Goal: Transaction & Acquisition: Obtain resource

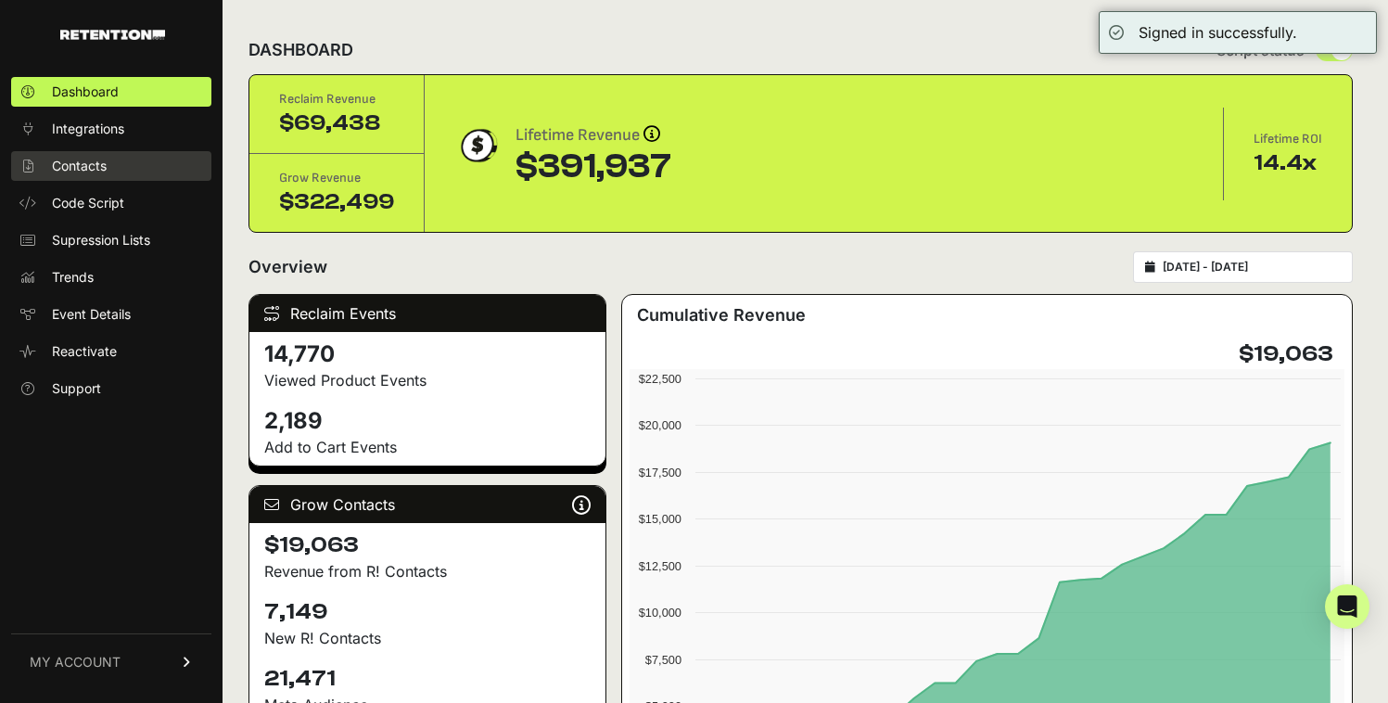
click at [158, 151] on link "Contacts" at bounding box center [111, 166] width 200 height 30
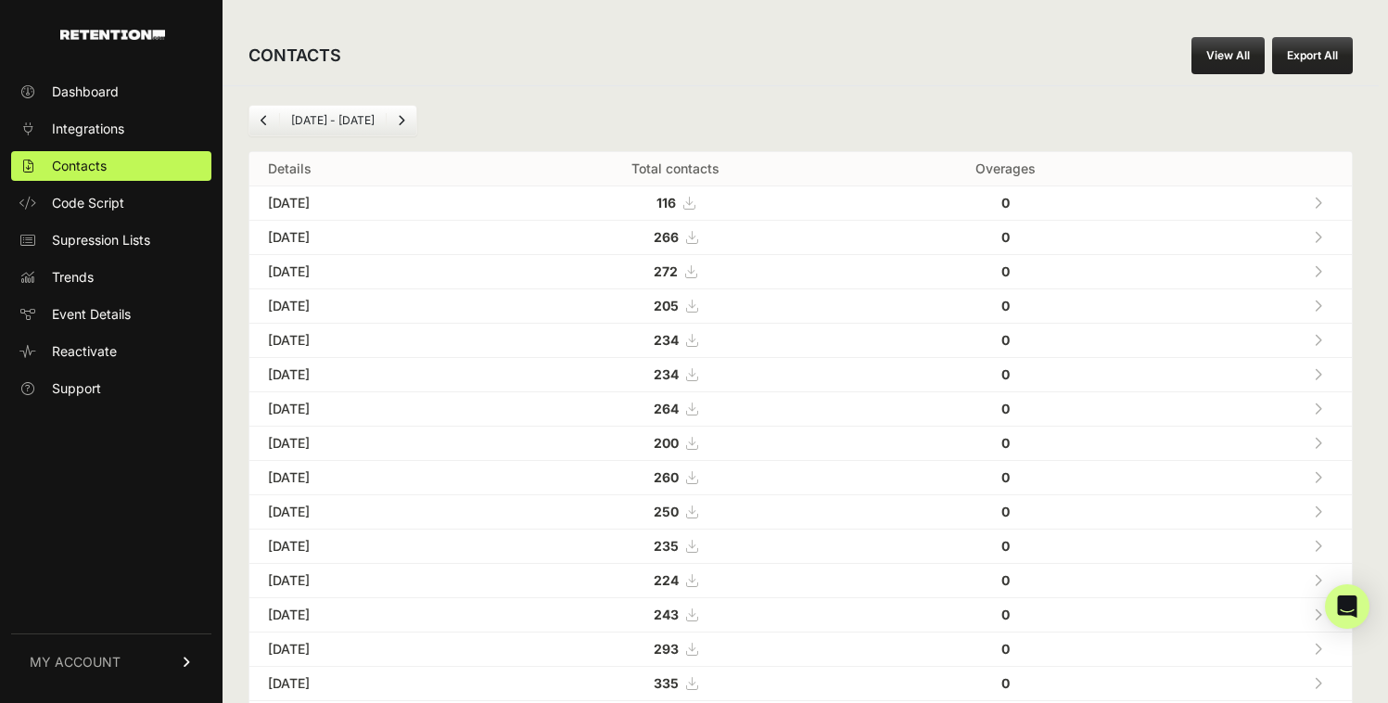
click at [329, 113] on li "[DATE] - [DATE]" at bounding box center [332, 120] width 107 height 15
click at [293, 118] on li "[DATE] - [DATE]" at bounding box center [332, 120] width 107 height 15
click at [270, 126] on link "Previous" at bounding box center [264, 121] width 30 height 30
click at [397, 125] on link "Next" at bounding box center [402, 121] width 30 height 30
click at [1311, 51] on button "Export All" at bounding box center [1312, 55] width 81 height 37
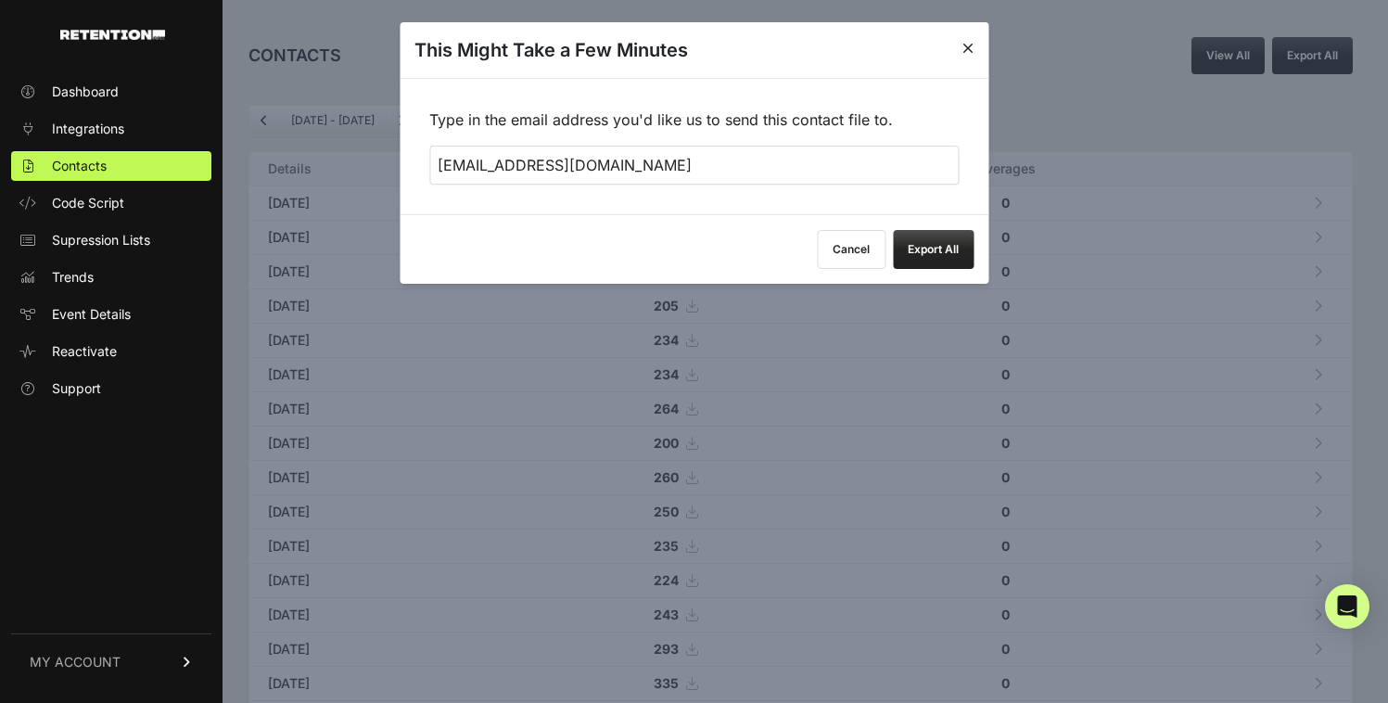
click at [479, 167] on input "[EMAIL_ADDRESS][DOMAIN_NAME]" at bounding box center [694, 165] width 530 height 39
click at [475, 170] on input "[EMAIL_ADDRESS][DOMAIN_NAME]" at bounding box center [694, 165] width 530 height 39
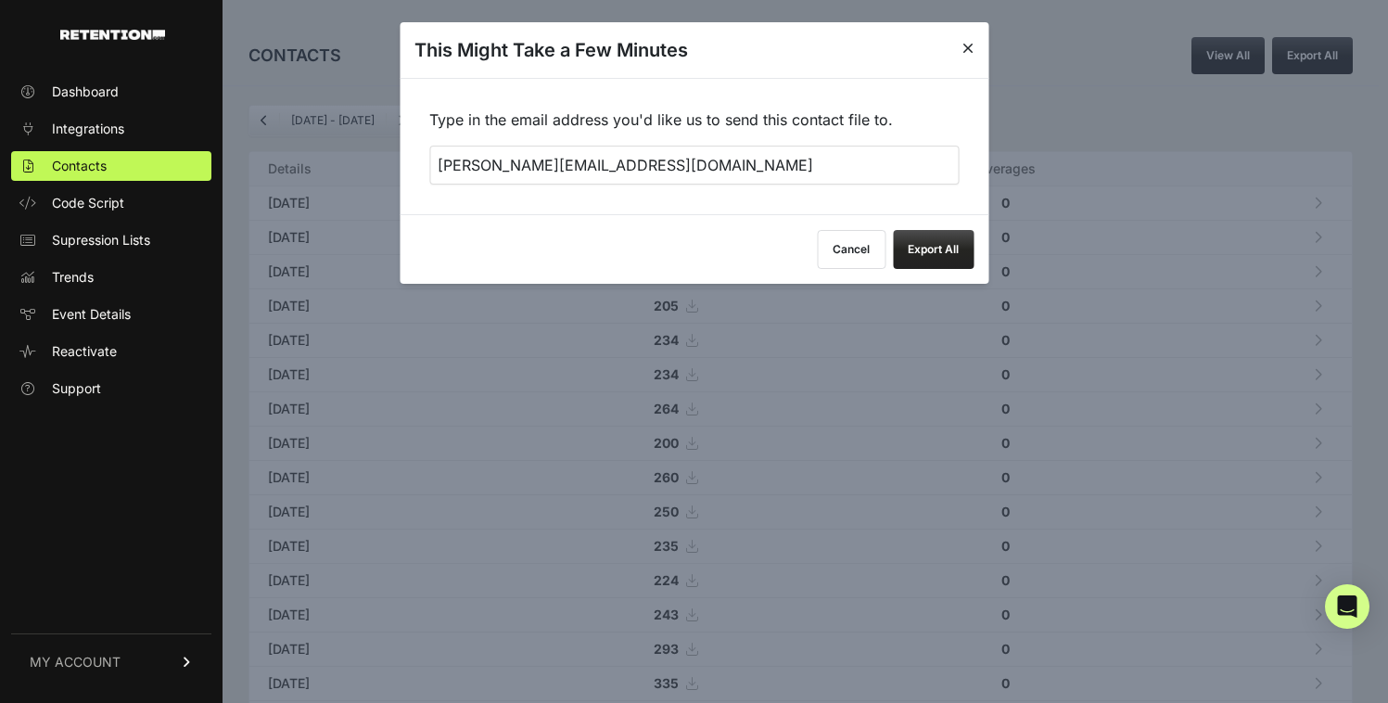
type input "santiago@dl1961.com"
click at [951, 256] on button "Export All" at bounding box center [933, 249] width 81 height 39
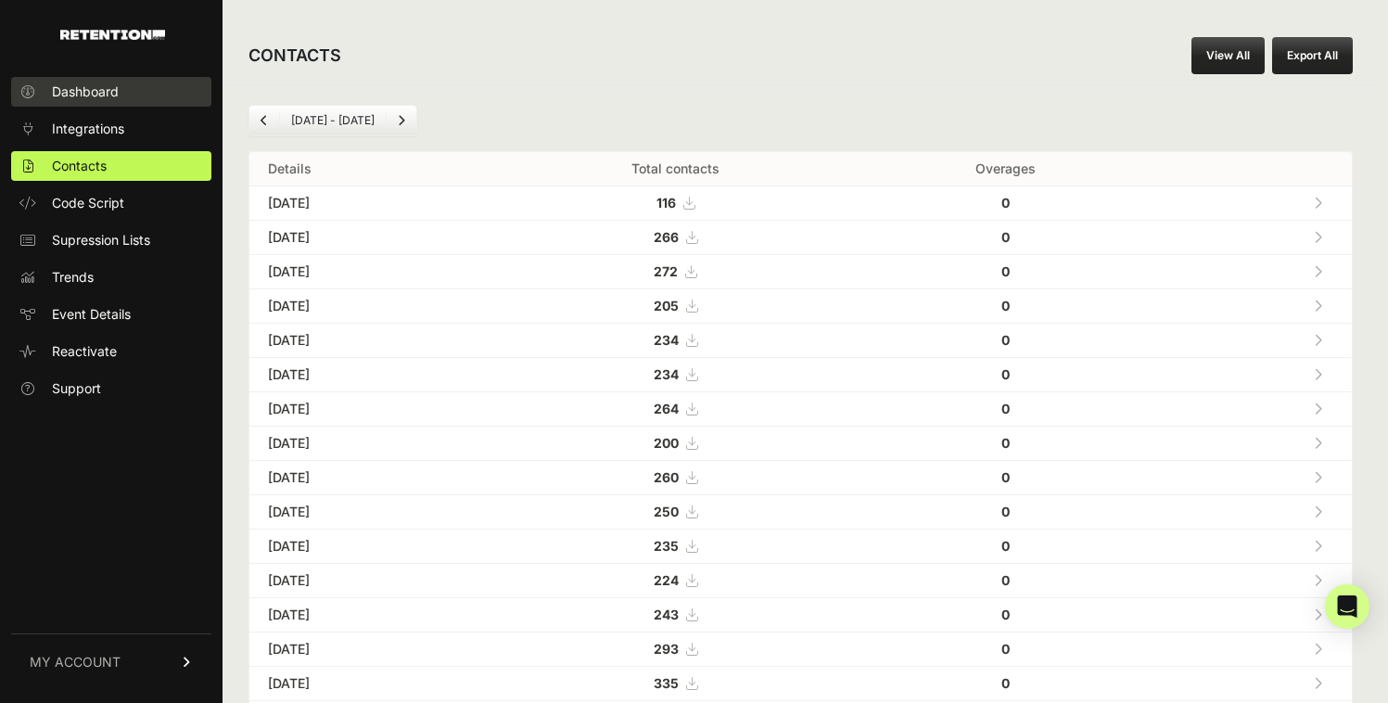
click at [96, 97] on span "Dashboard" at bounding box center [85, 92] width 67 height 19
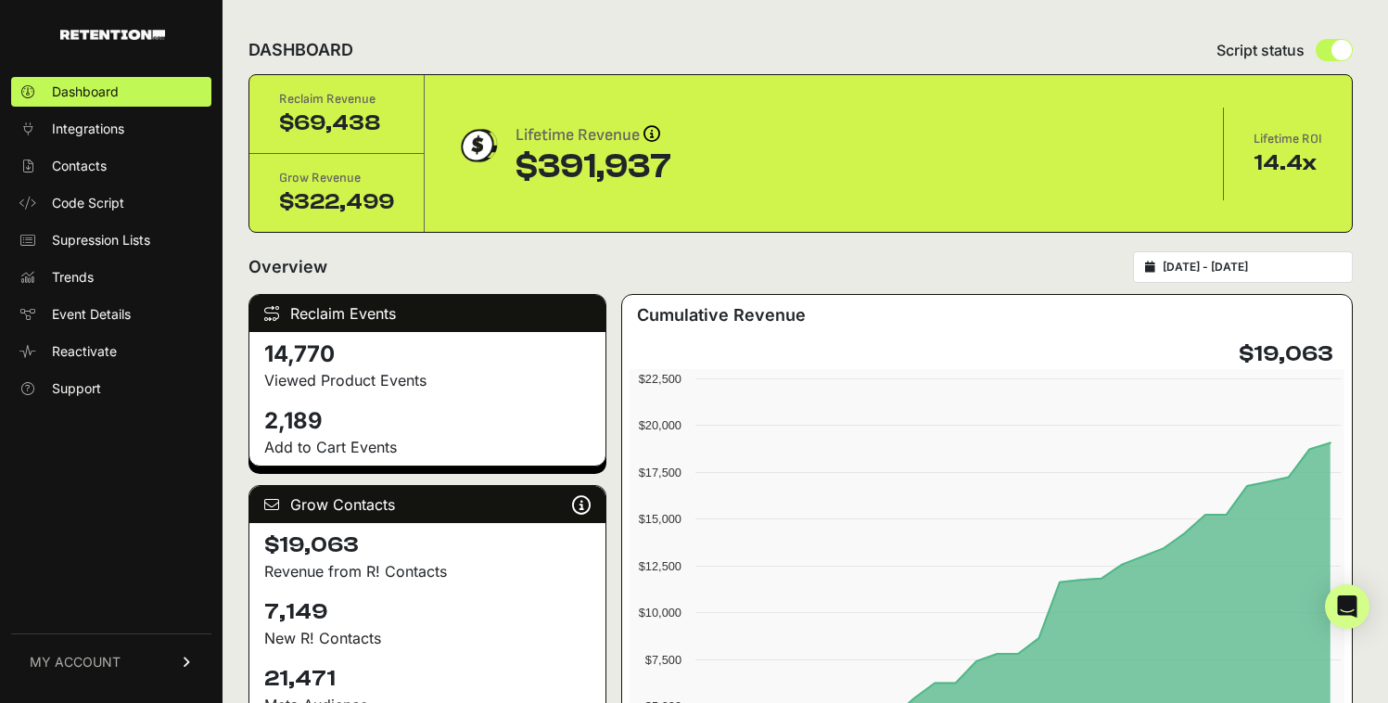
click at [344, 256] on div "Overview [DATE] - [DATE]" at bounding box center [801, 267] width 1104 height 32
